Goal: Task Accomplishment & Management: Complete application form

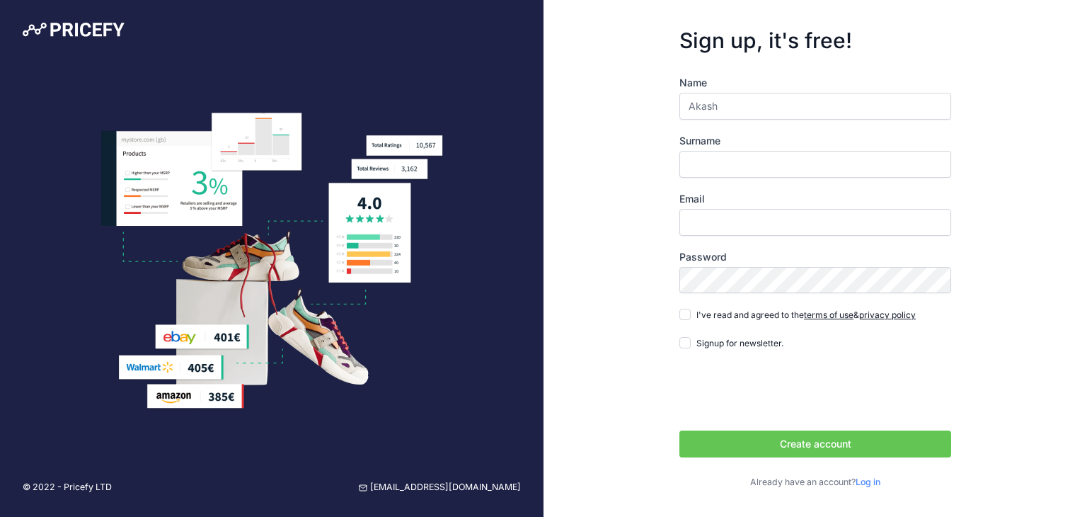
type input "Akash"
click at [706, 156] on input "Surname" at bounding box center [815, 164] width 272 height 27
type input "Jagtap"
click at [709, 219] on input "Email" at bounding box center [815, 222] width 272 height 27
type input "[EMAIL_ADDRESS][DOMAIN_NAME]"
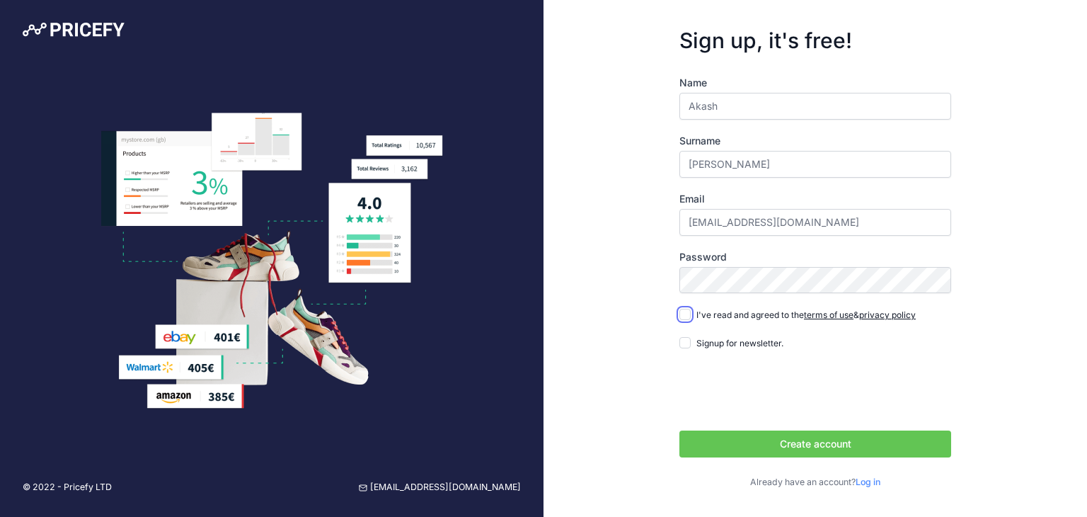
click at [690, 311] on input "I've read and agreed to the terms of use & privacy policy" at bounding box center [684, 314] width 11 height 11
checkbox input "true"
click at [689, 342] on input "Signup for newsletter." at bounding box center [684, 342] width 11 height 11
checkbox input "true"
click at [750, 451] on button "Create account" at bounding box center [815, 443] width 272 height 27
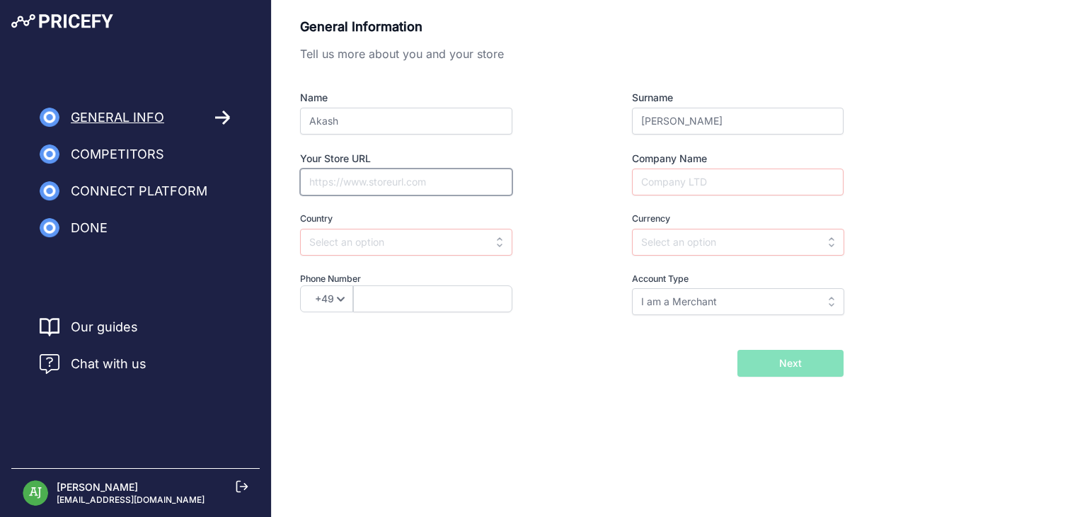
click at [414, 183] on input "Your Store URL" at bounding box center [406, 181] width 212 height 27
type input "www.tharani.in"
click at [661, 183] on input "Company Name" at bounding box center [738, 181] width 212 height 27
type input "Tharani"
click at [485, 237] on input "text" at bounding box center [406, 242] width 212 height 27
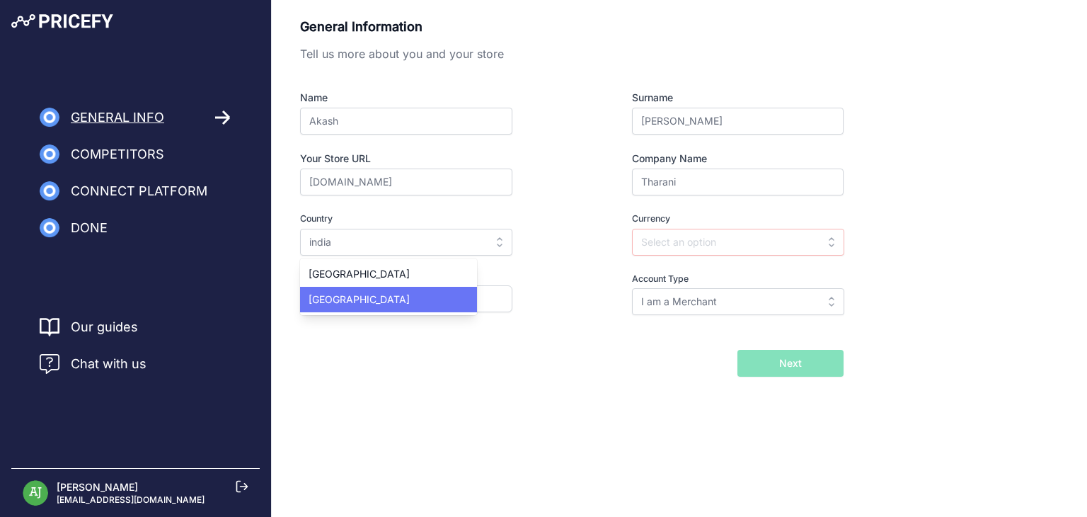
click at [410, 303] on div "India" at bounding box center [388, 299] width 177 height 25
type input "India"
type input "INR"
select select "91"
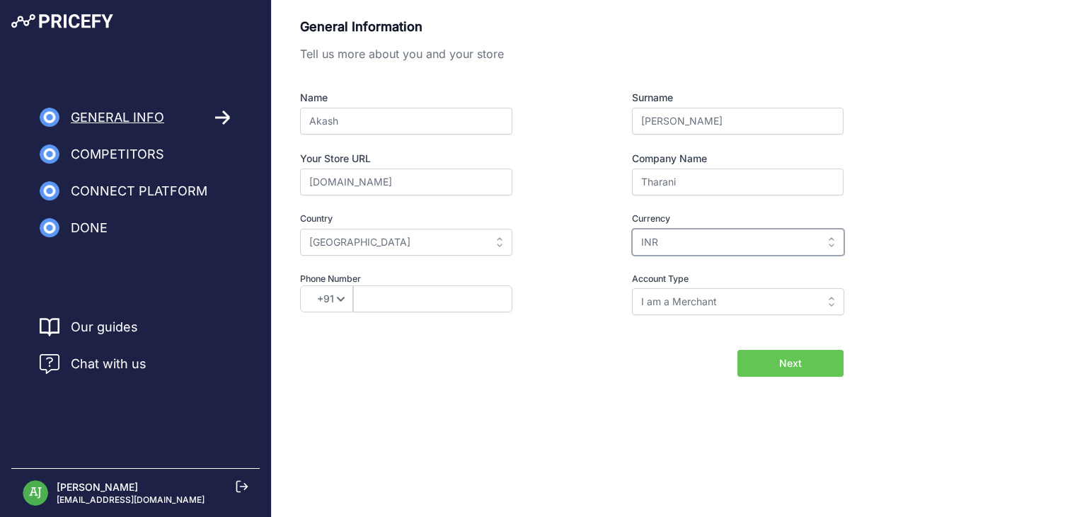
click at [653, 250] on input "INR" at bounding box center [738, 242] width 212 height 27
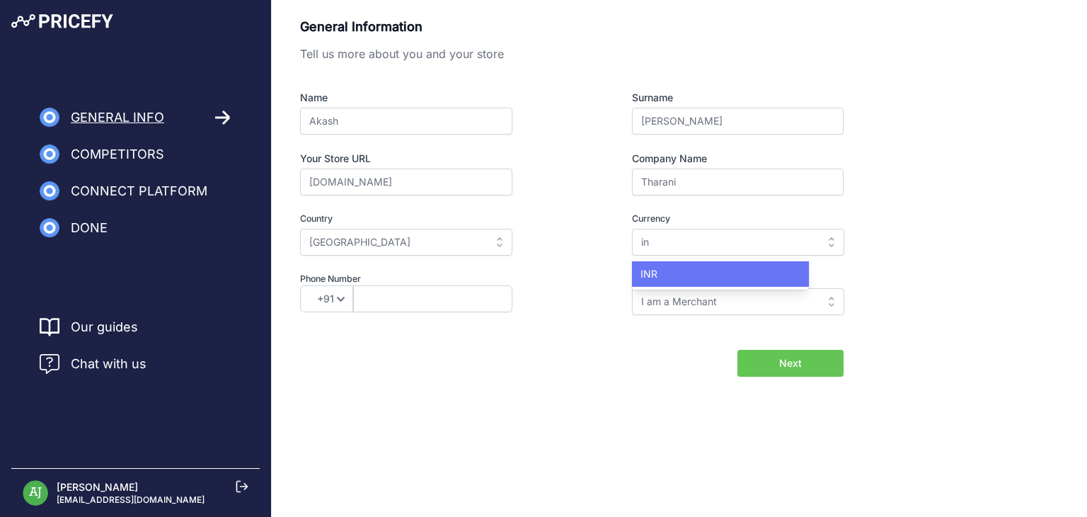
click at [657, 267] on span "INR" at bounding box center [648, 273] width 17 height 12
type input "INR"
click at [405, 298] on input "text" at bounding box center [432, 298] width 159 height 27
type input "9370942887"
click at [674, 306] on input "I am a Merchant" at bounding box center [738, 301] width 212 height 27
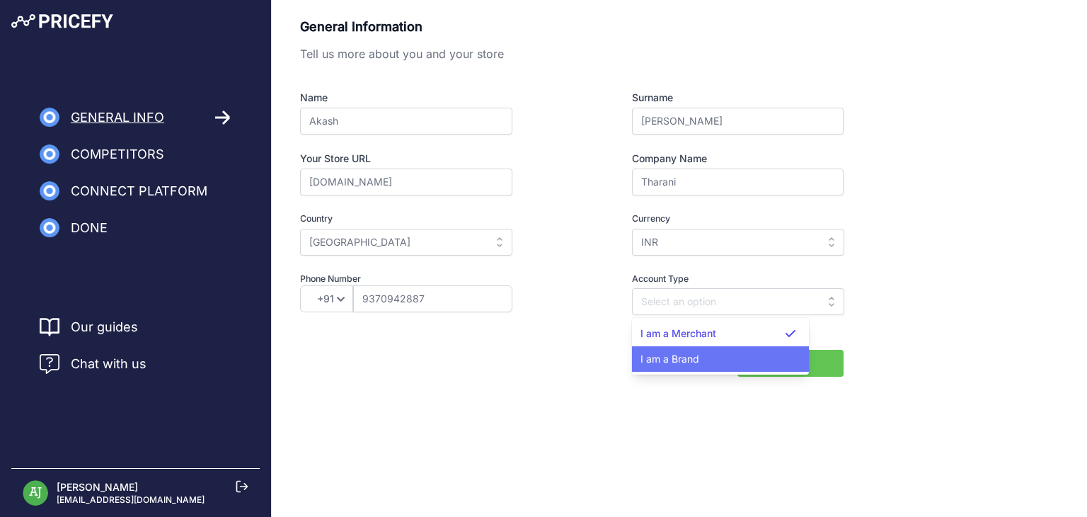
click at [676, 352] on span "I am a Brand" at bounding box center [669, 358] width 59 height 12
type input "I am a Brand"
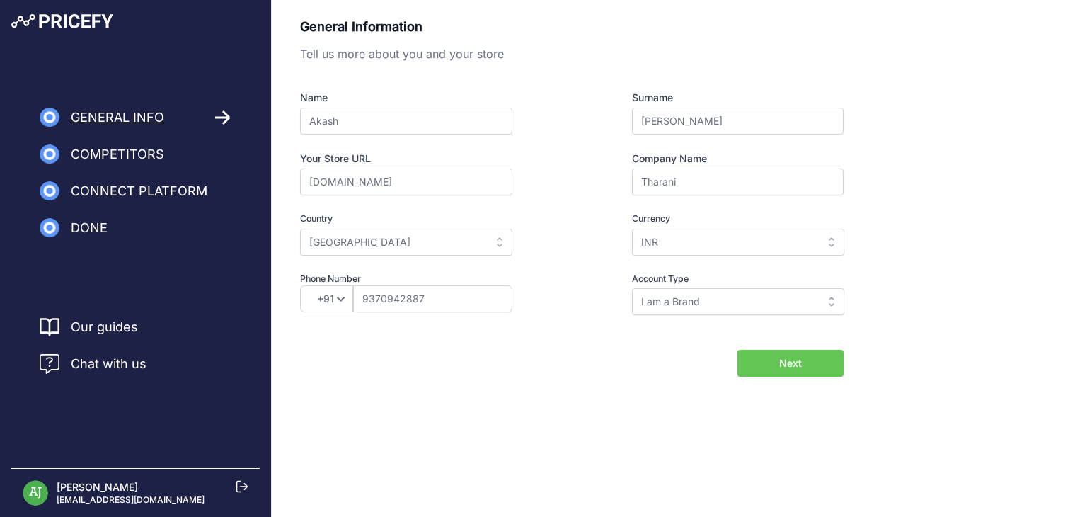
click at [761, 360] on button "Next" at bounding box center [790, 363] width 106 height 27
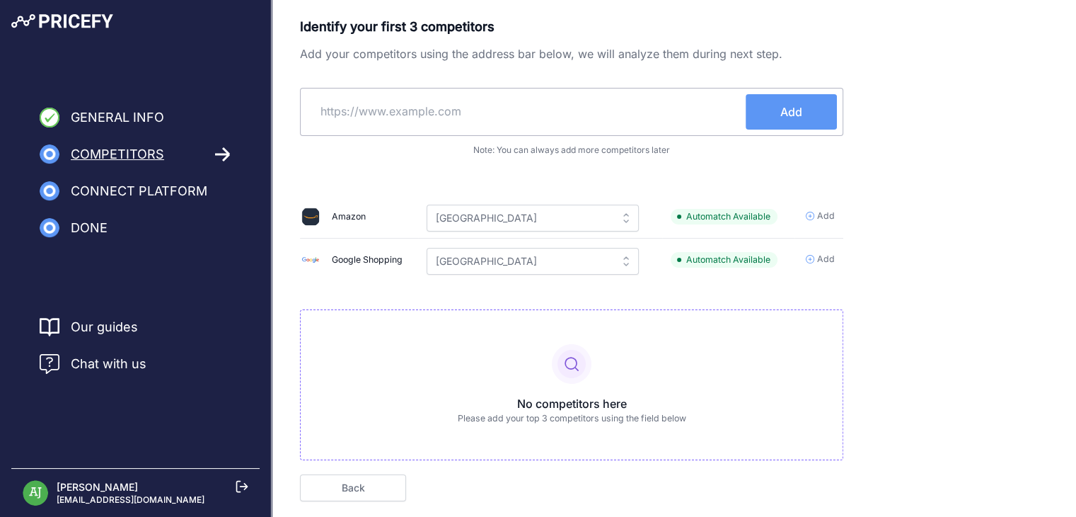
click at [480, 125] on input "text" at bounding box center [525, 111] width 439 height 34
type input "anveshan.farm"
click at [807, 112] on button "Add" at bounding box center [791, 111] width 91 height 35
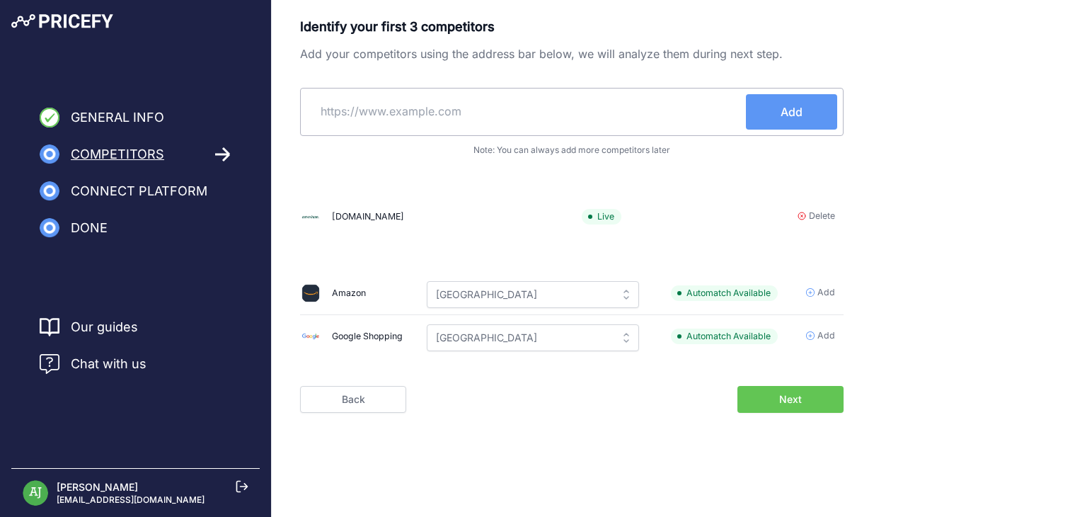
click at [473, 173] on div "Identify your first 3 competitors Add your competitors using the address bar be…" at bounding box center [571, 190] width 543 height 346
click at [792, 397] on span "Next" at bounding box center [790, 399] width 23 height 14
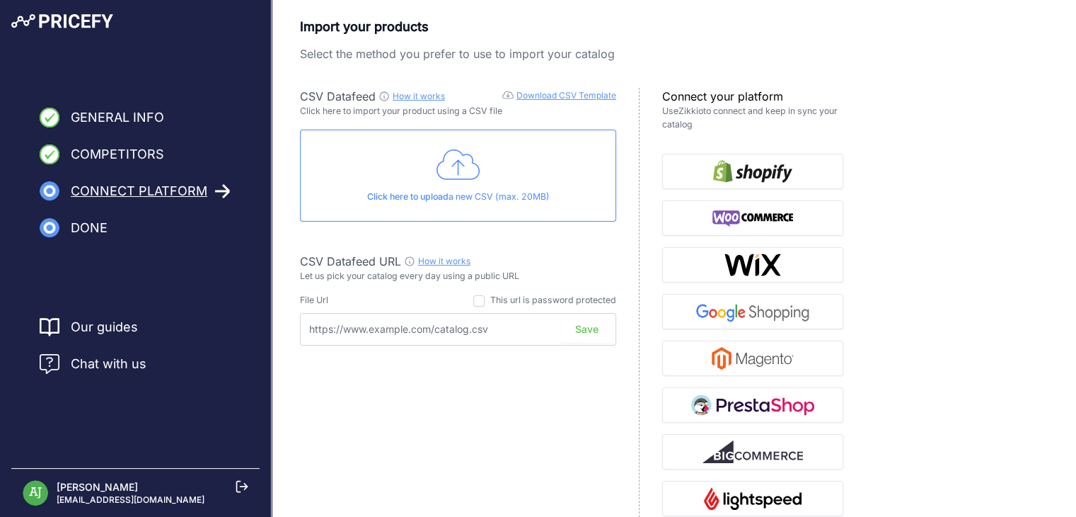
click at [572, 96] on link "Download CSV Template" at bounding box center [567, 95] width 100 height 11
click at [458, 179] on icon at bounding box center [459, 164] width 44 height 30
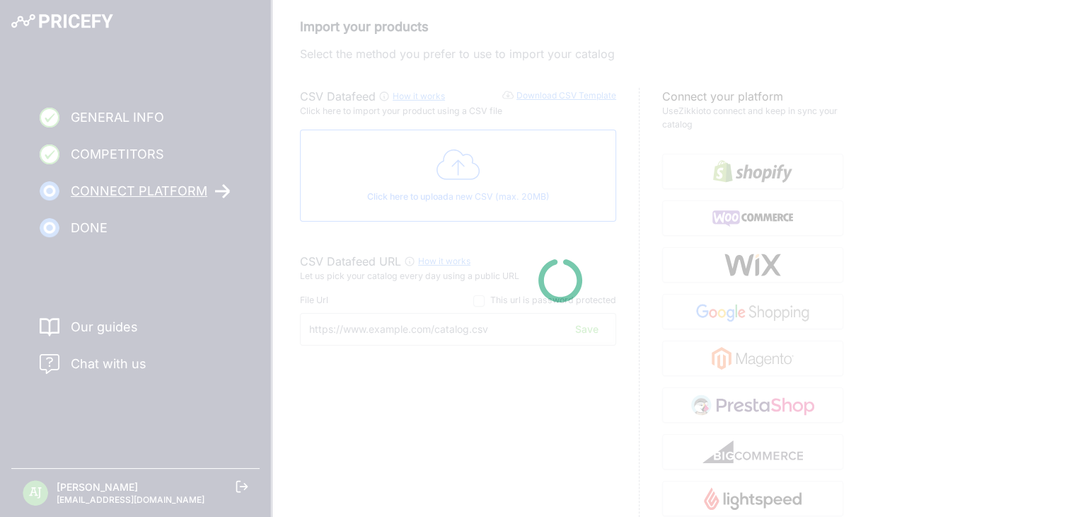
type input "[URL][DOMAIN_NAME]"
